Goal: Task Accomplishment & Management: Manage account settings

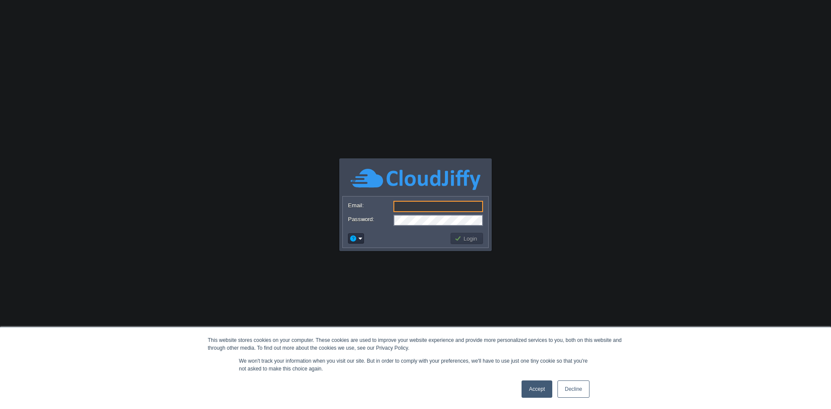
drag, startPoint x: 526, startPoint y: 388, endPoint x: 510, endPoint y: 320, distance: 69.9
click at [526, 388] on link "Accept" at bounding box center [537, 389] width 31 height 17
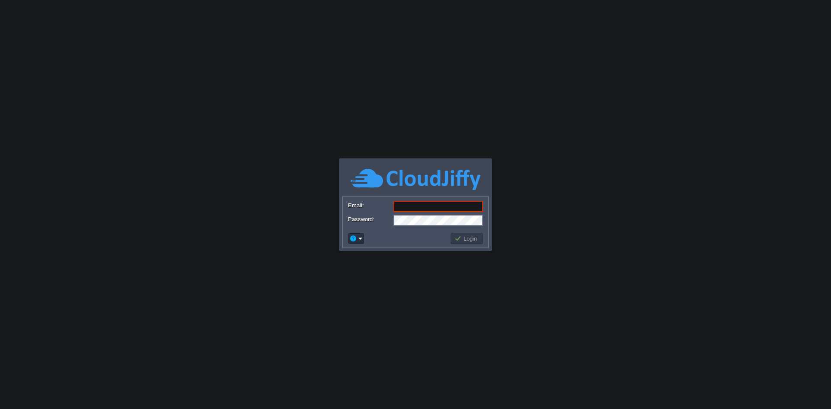
click at [433, 203] on input "Email:" at bounding box center [439, 206] width 90 height 11
type input "[EMAIL_ADDRESS][DOMAIN_NAME]"
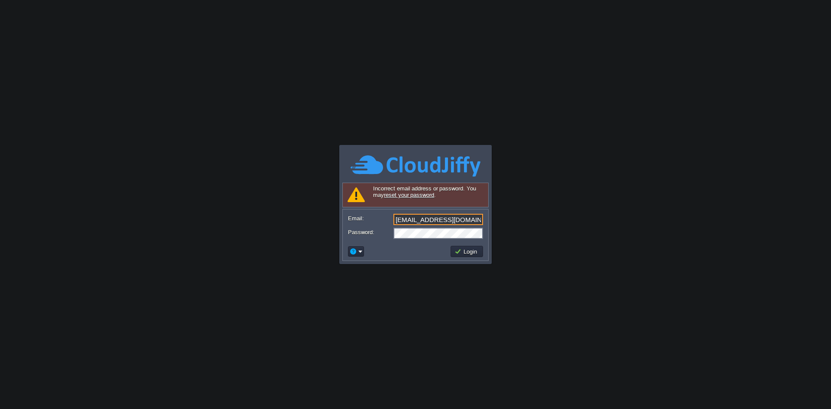
click at [432, 220] on input "[EMAIL_ADDRESS][DOMAIN_NAME]" at bounding box center [439, 219] width 90 height 11
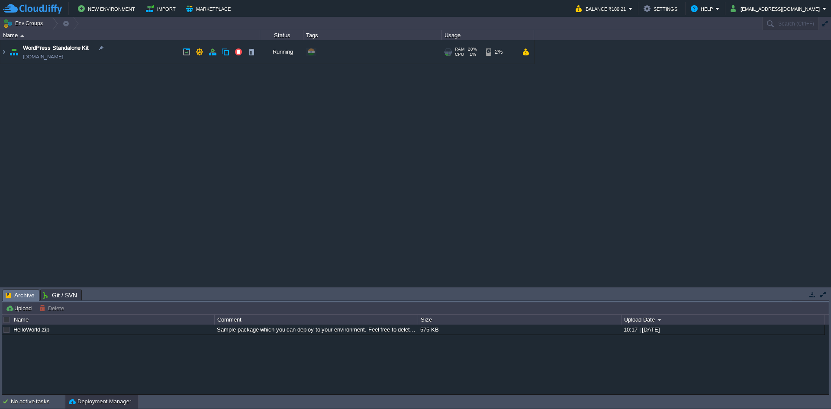
click at [258, 49] on td "WordPress Standalone Kit [DOMAIN_NAME]" at bounding box center [130, 52] width 260 height 24
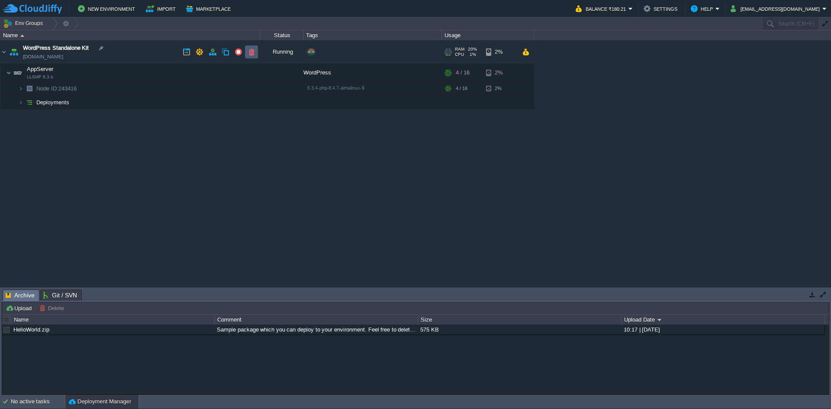
click at [253, 49] on button "button" at bounding box center [252, 52] width 8 height 8
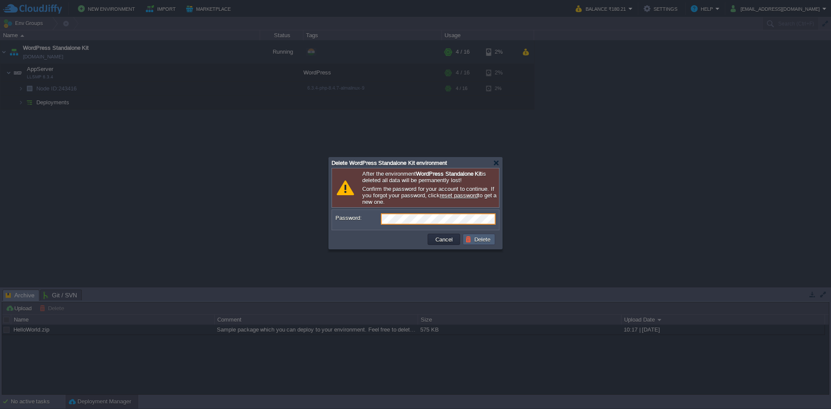
click at [481, 242] on button "Delete" at bounding box center [479, 240] width 28 height 8
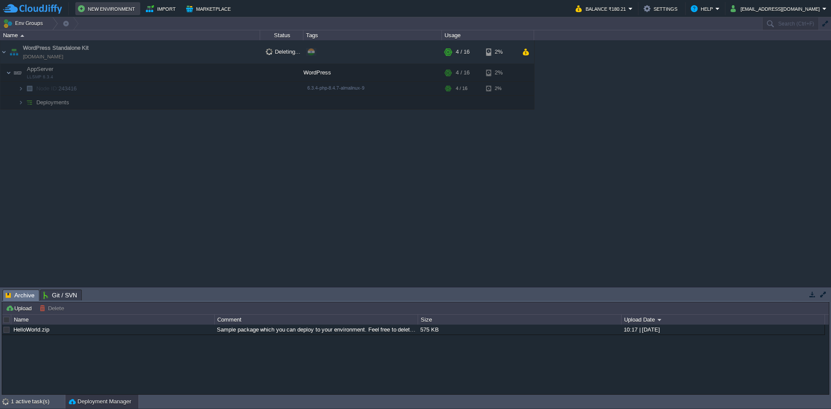
click at [136, 7] on td "New Environment" at bounding box center [107, 8] width 65 height 13
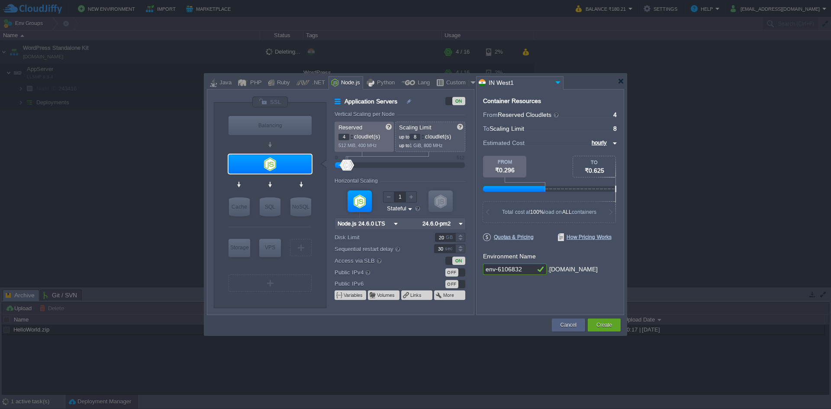
click at [620, 77] on div at bounding box center [415, 82] width 417 height 16
click at [620, 78] on div at bounding box center [621, 81] width 6 height 6
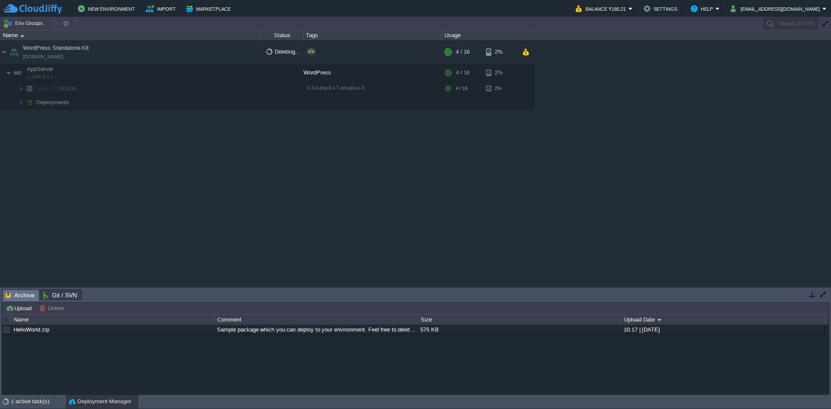
click at [221, 9] on button "Marketplace" at bounding box center [209, 8] width 47 height 10
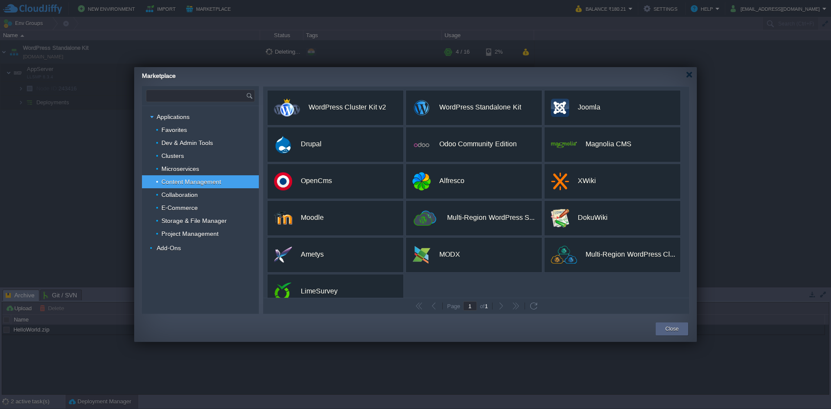
click at [187, 97] on input "text" at bounding box center [196, 96] width 100 height 12
type input "n"
click at [193, 126] on div "Favorites" at bounding box center [200, 129] width 117 height 13
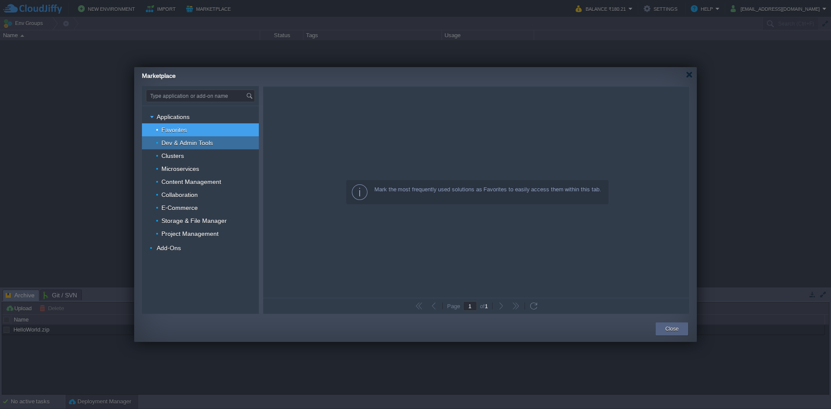
click at [206, 148] on div "Dev & Admin Tools" at bounding box center [200, 142] width 117 height 13
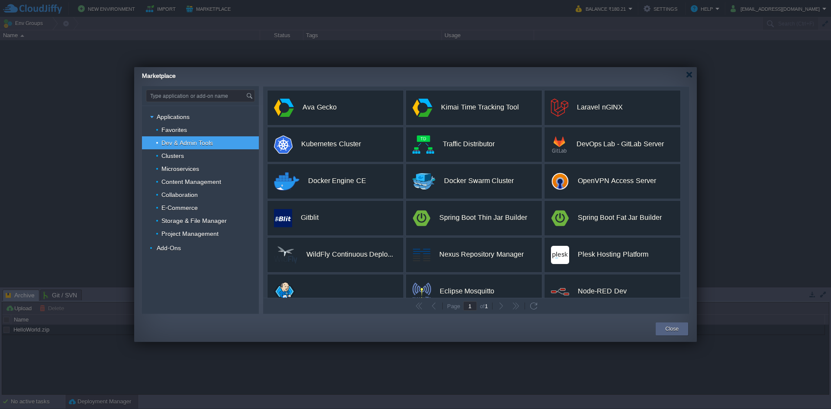
click at [171, 146] on span "Dev & Admin Tools" at bounding box center [188, 143] width 54 height 8
click at [171, 150] on div "Clusters" at bounding box center [200, 155] width 117 height 13
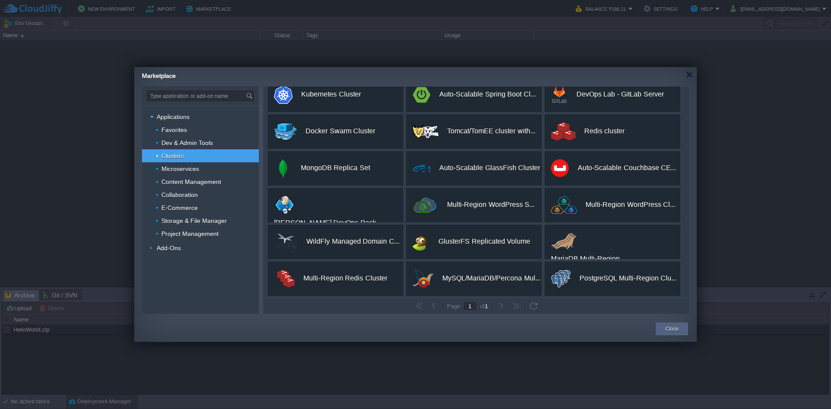
scroll to position [89, 0]
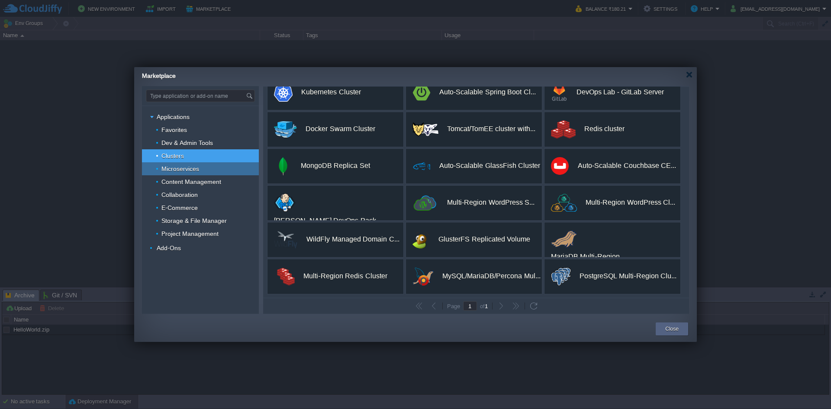
click at [210, 173] on div "Microservices" at bounding box center [200, 168] width 117 height 13
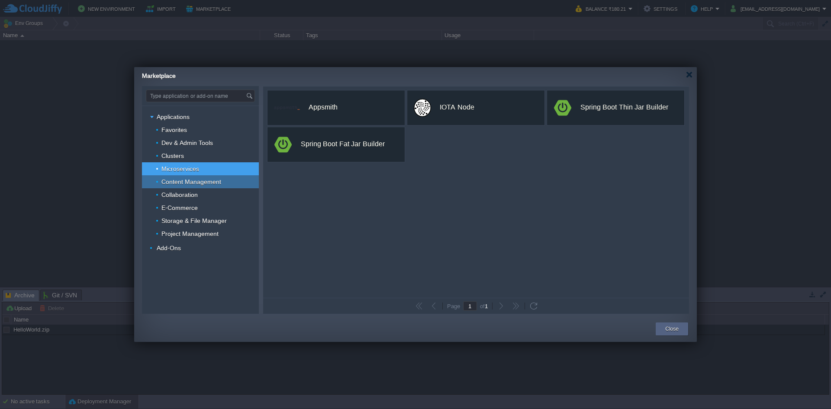
click at [229, 184] on div "Content Management" at bounding box center [200, 181] width 117 height 13
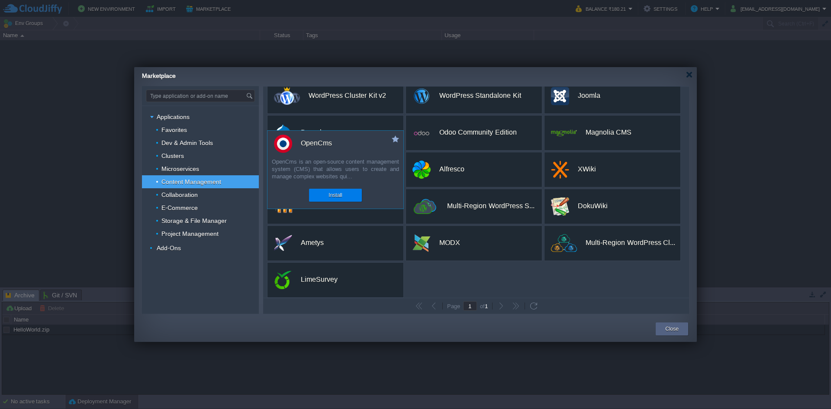
scroll to position [15, 0]
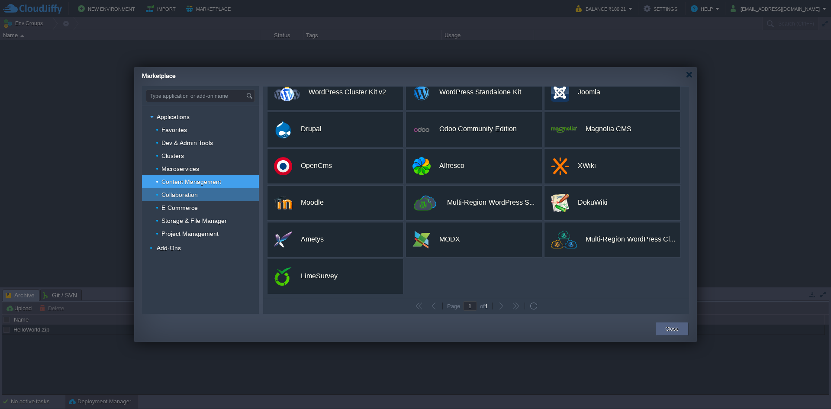
click at [218, 197] on div "Collaboration" at bounding box center [200, 194] width 117 height 13
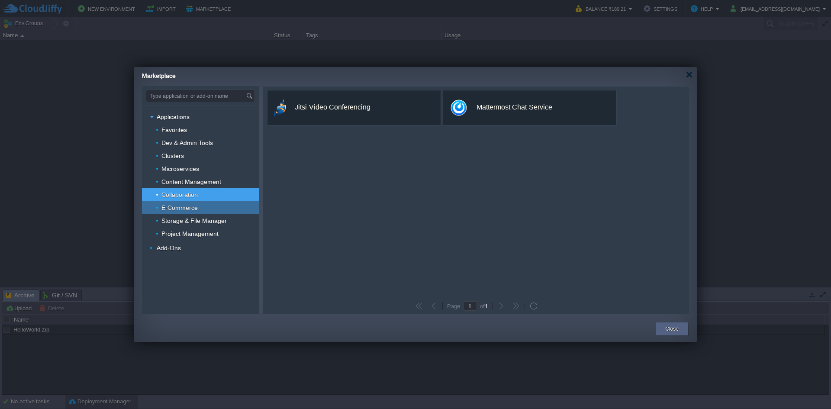
click at [220, 203] on div "E-Commerce" at bounding box center [200, 207] width 117 height 13
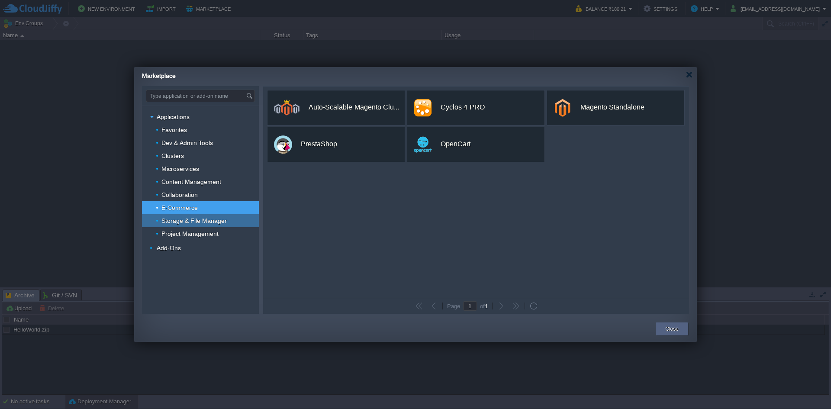
click at [222, 217] on span "Storage & File Manager" at bounding box center [195, 221] width 68 height 8
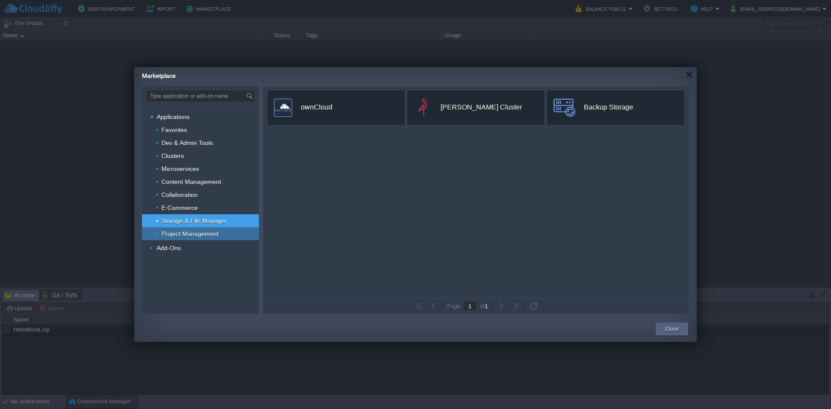
click at [222, 228] on div "Project Management" at bounding box center [200, 233] width 117 height 13
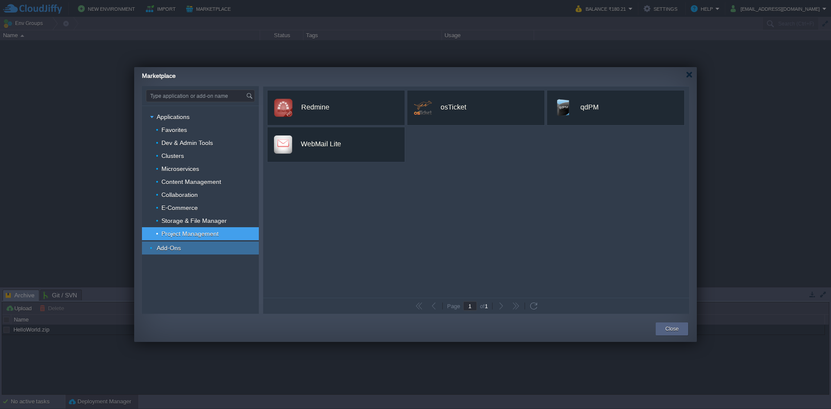
click at [226, 245] on div "Add-Ons" at bounding box center [200, 248] width 117 height 13
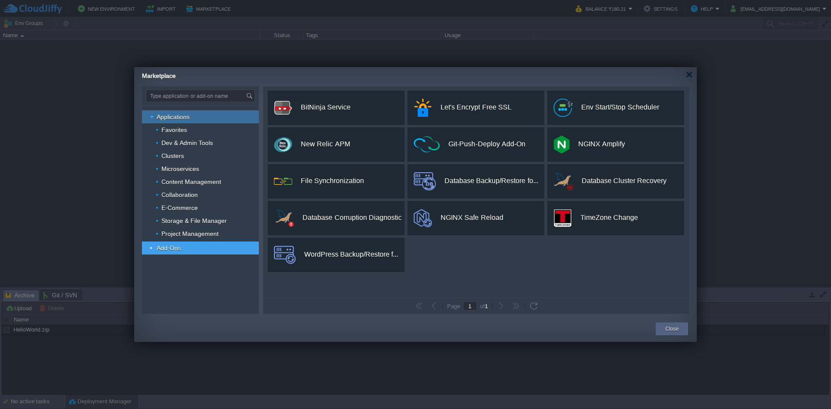
click at [210, 119] on div "Applications" at bounding box center [200, 116] width 117 height 13
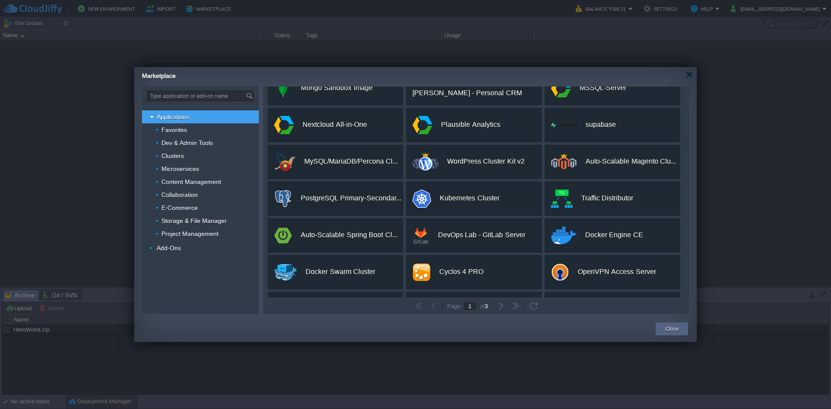
scroll to position [162, 0]
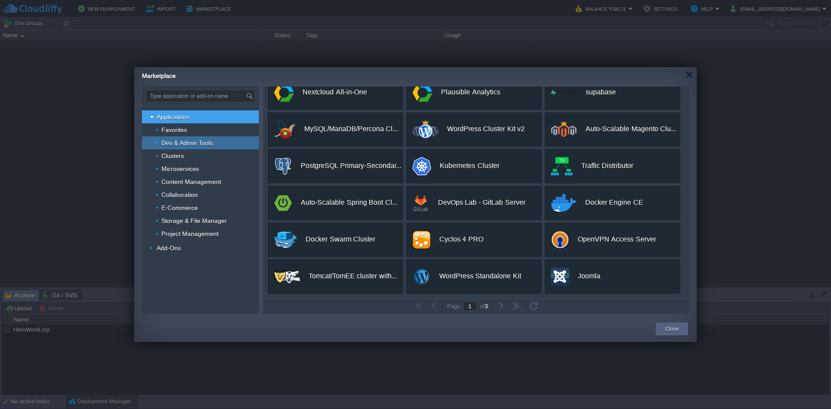
click at [187, 139] on span "Dev & Admin Tools" at bounding box center [188, 143] width 54 height 8
type input "Type application or add-on name"
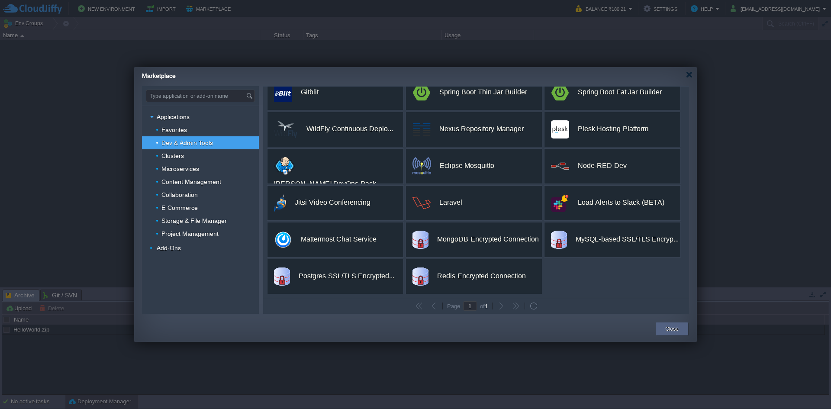
scroll to position [0, 0]
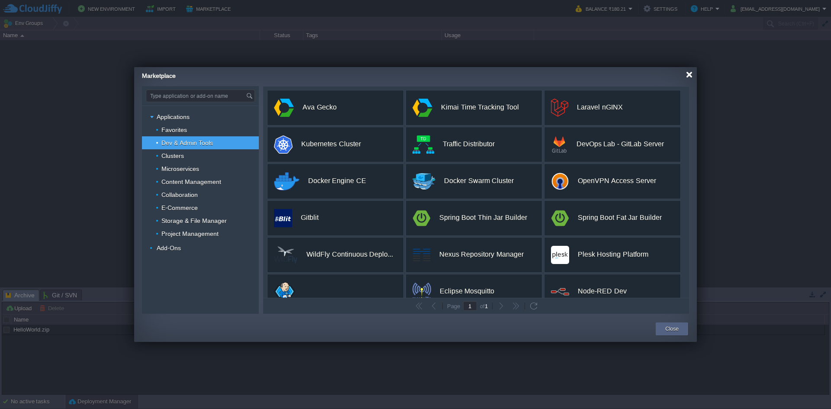
click at [689, 74] on div at bounding box center [689, 74] width 6 height 6
